Goal: Use online tool/utility

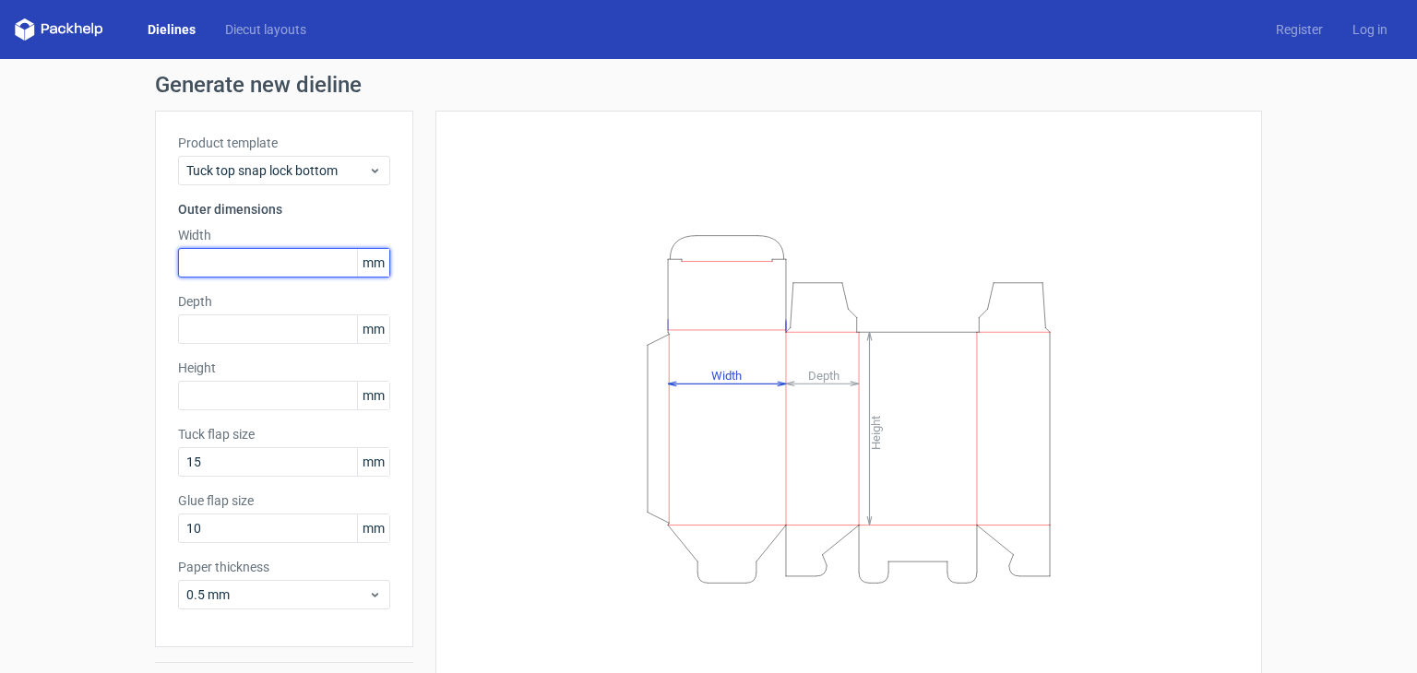
click at [262, 263] on input "text" at bounding box center [284, 263] width 212 height 30
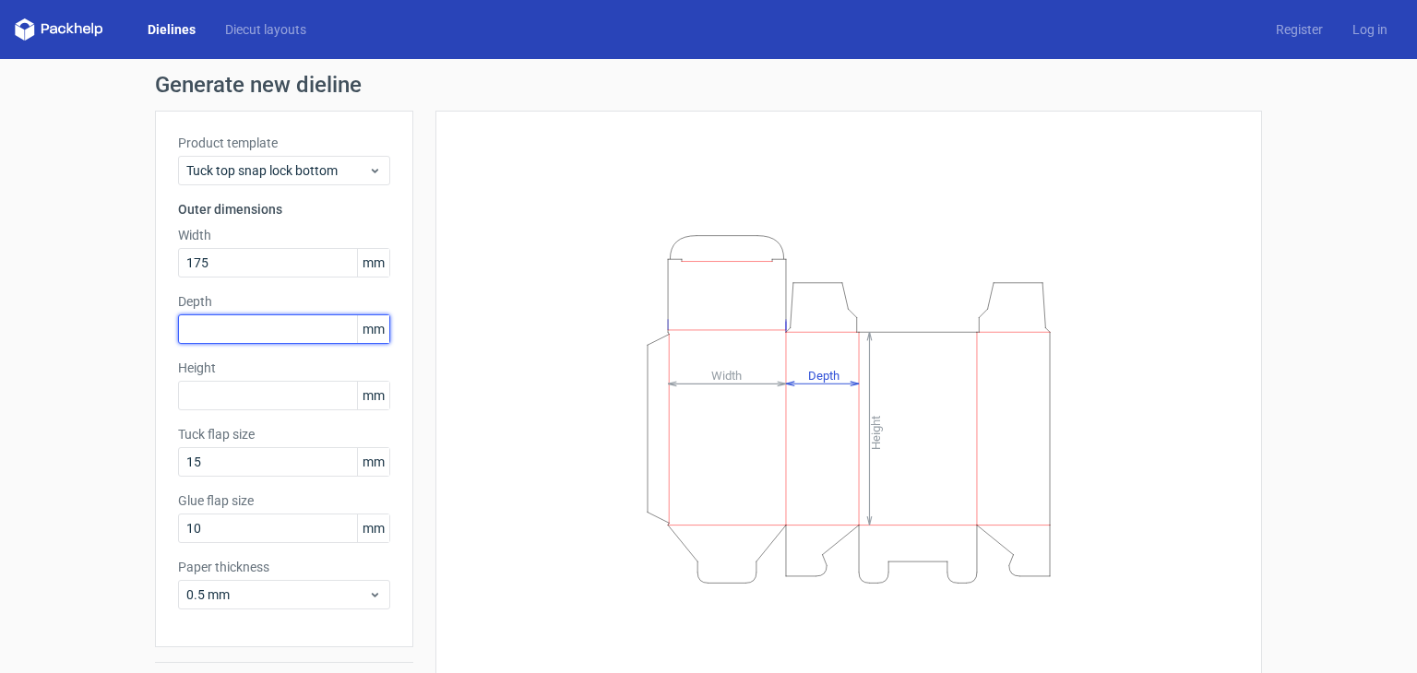
click at [254, 336] on input "text" at bounding box center [284, 330] width 212 height 30
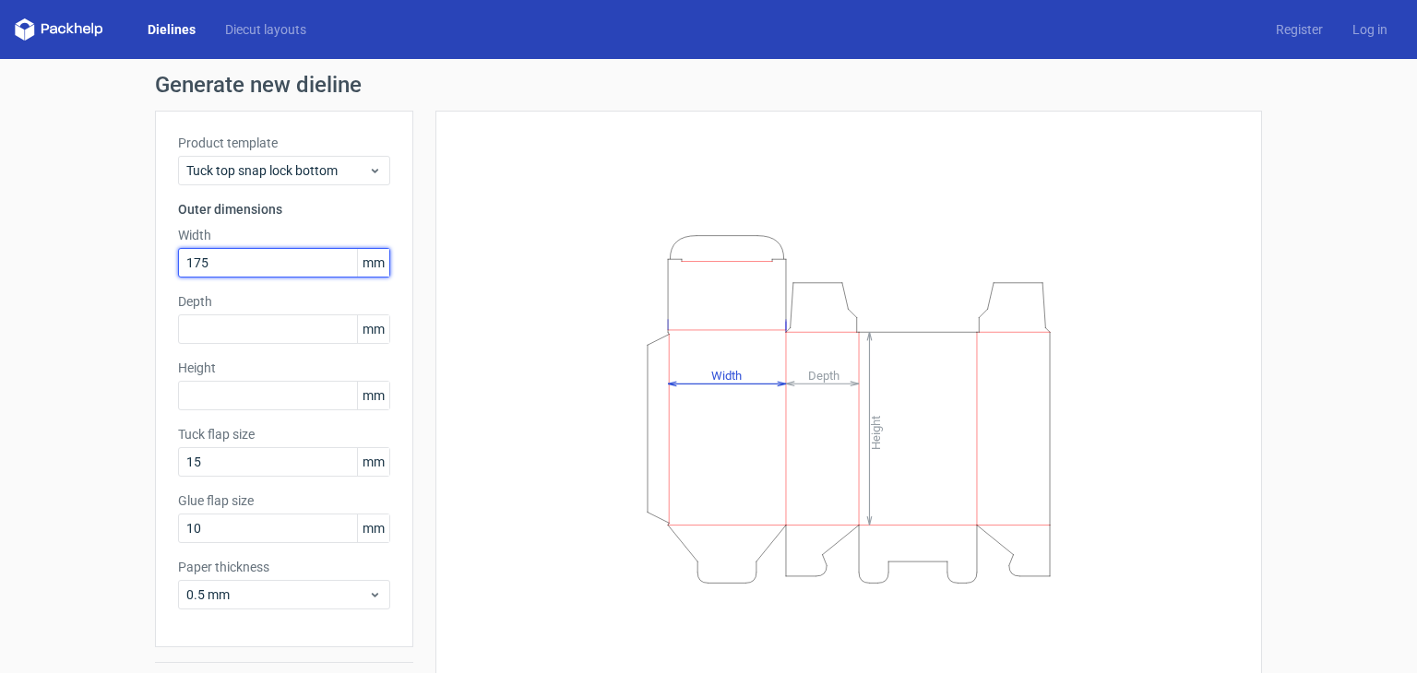
click at [239, 254] on input "175" at bounding box center [284, 263] width 212 height 30
type input "1"
type input "124"
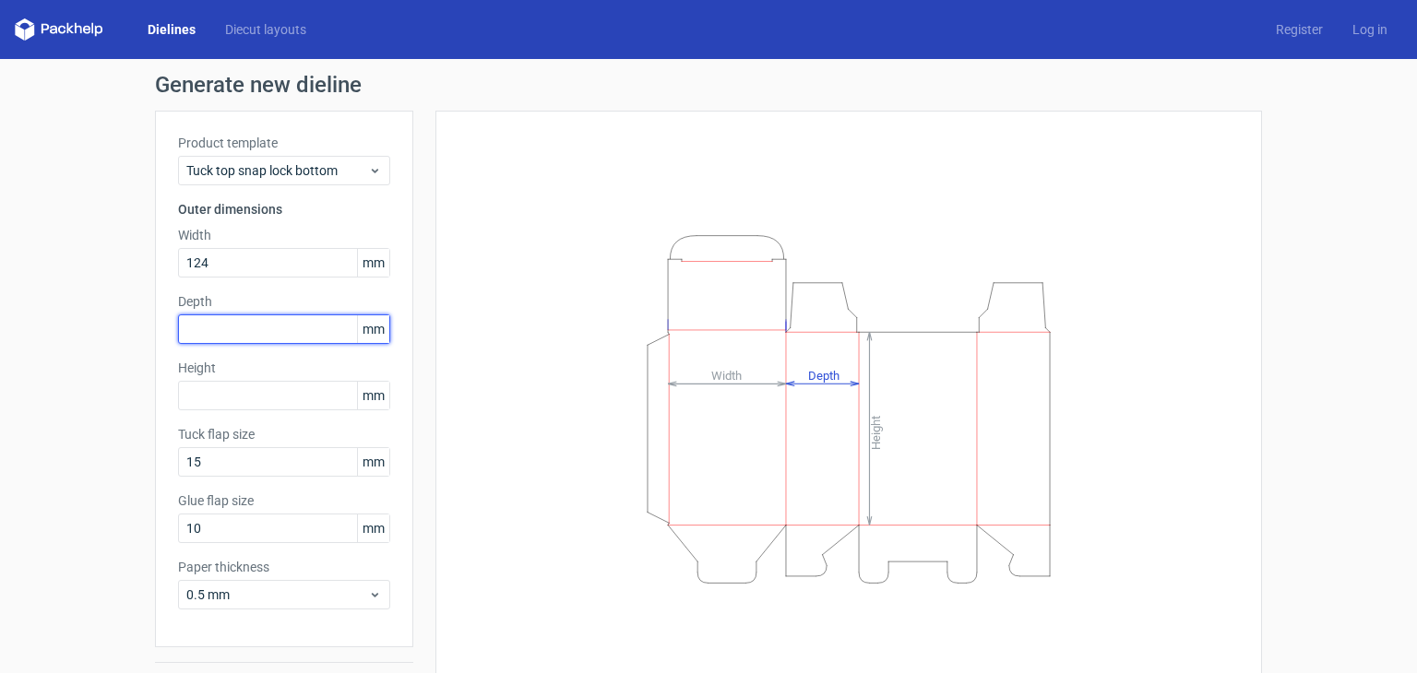
click at [241, 324] on input "text" at bounding box center [284, 330] width 212 height 30
type input "175"
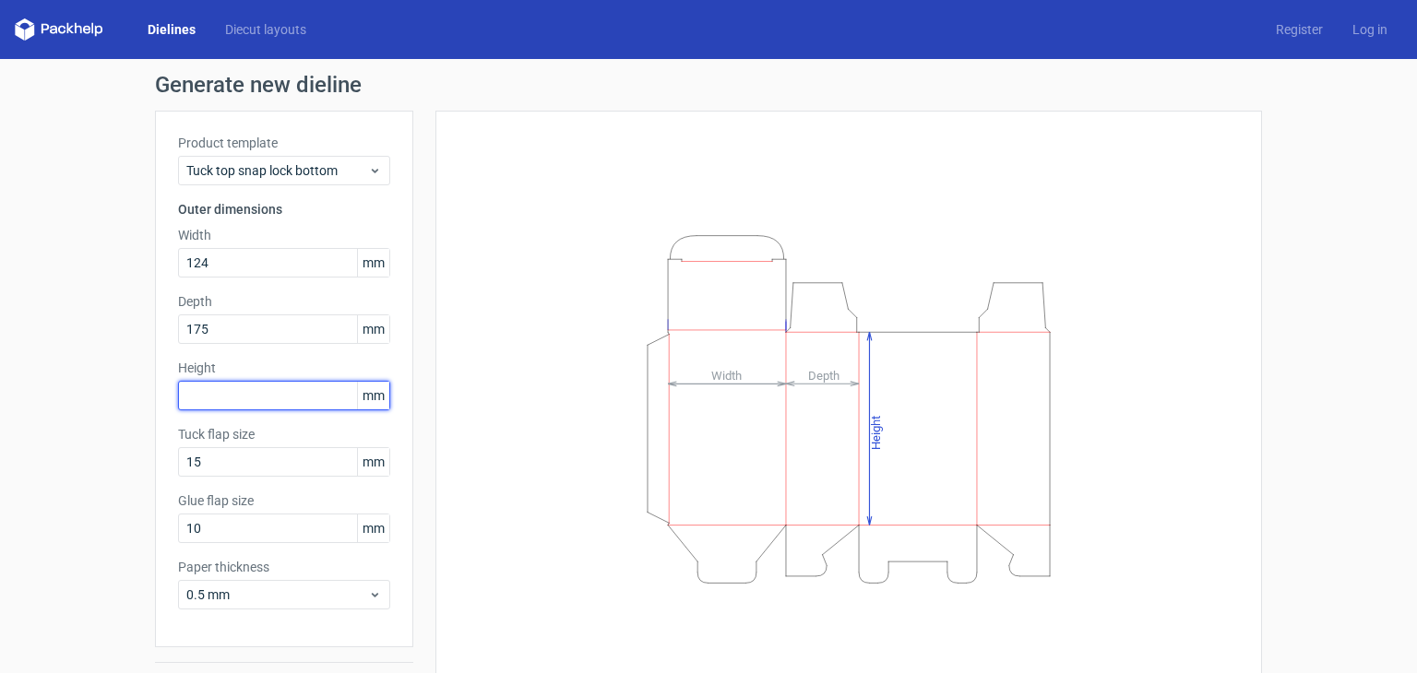
click at [244, 392] on input "text" at bounding box center [284, 396] width 212 height 30
type input "37"
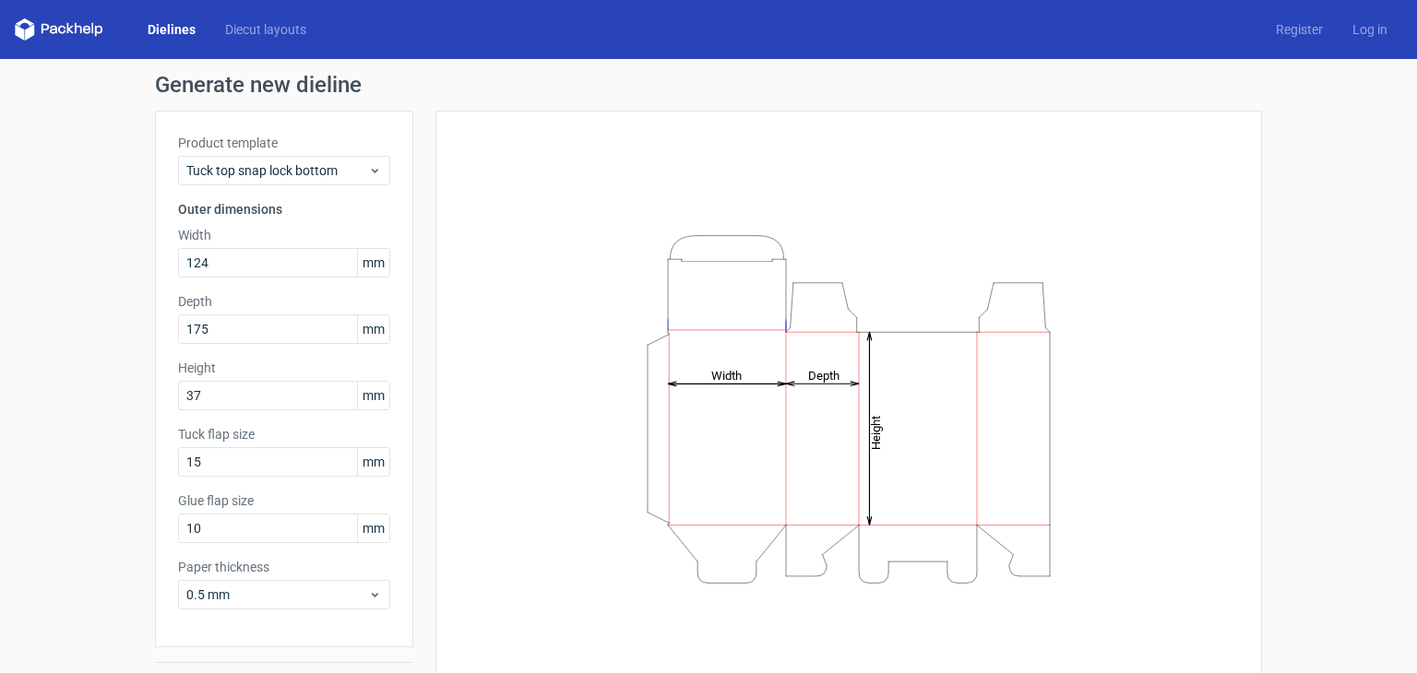
click at [303, 440] on label "Tuck flap size" at bounding box center [284, 434] width 212 height 18
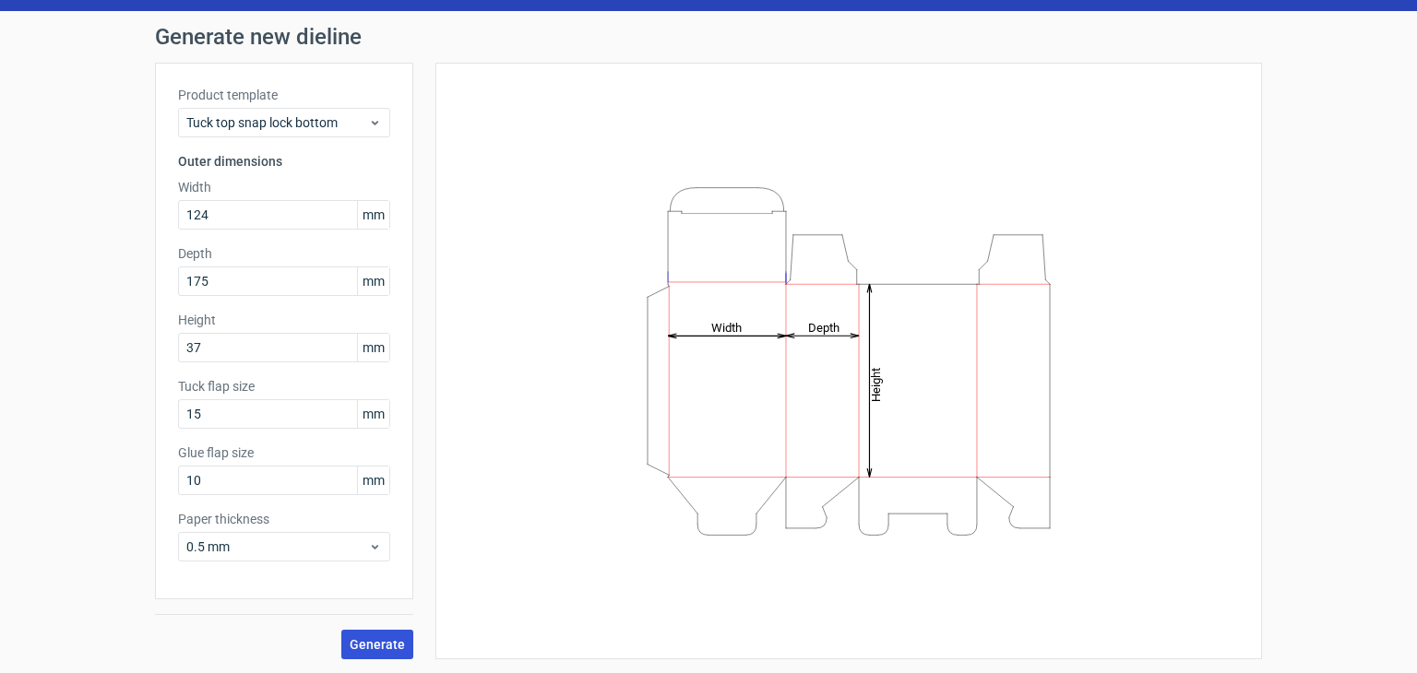
click at [387, 630] on button "Generate" at bounding box center [377, 645] width 72 height 30
